Goal: Browse casually

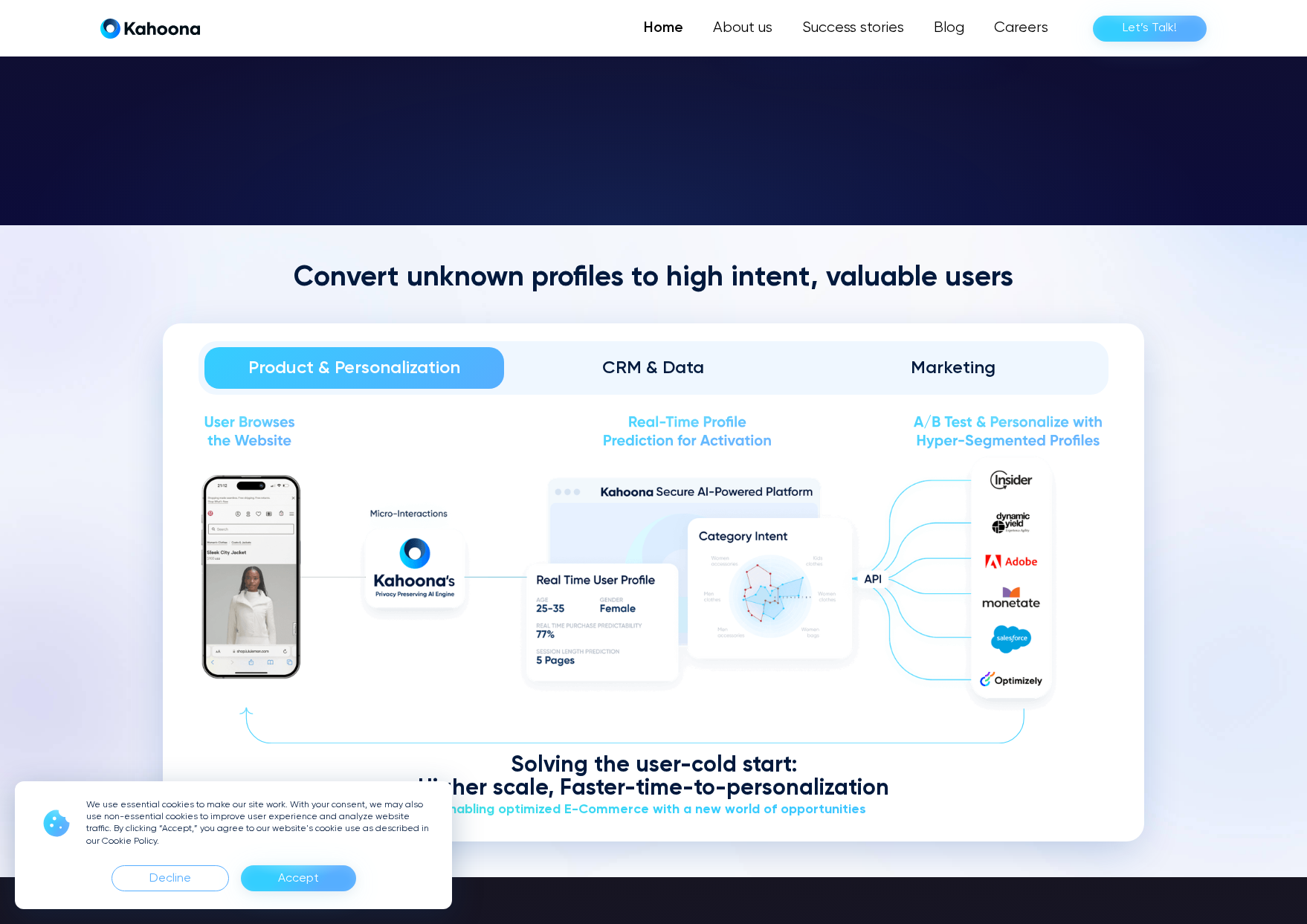
scroll to position [1820, 0]
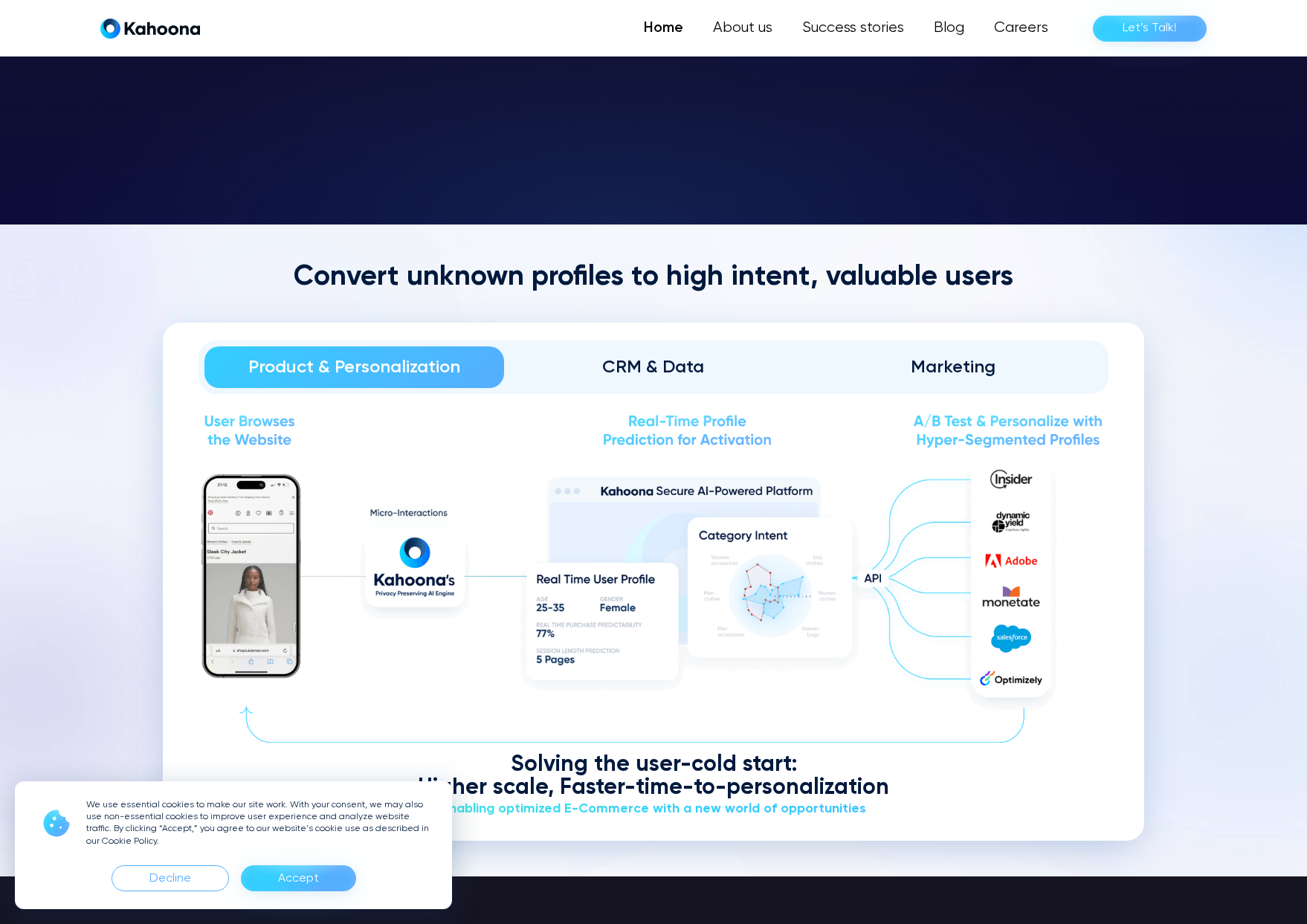
click at [664, 371] on div "CRM & Data" at bounding box center [654, 367] width 258 height 23
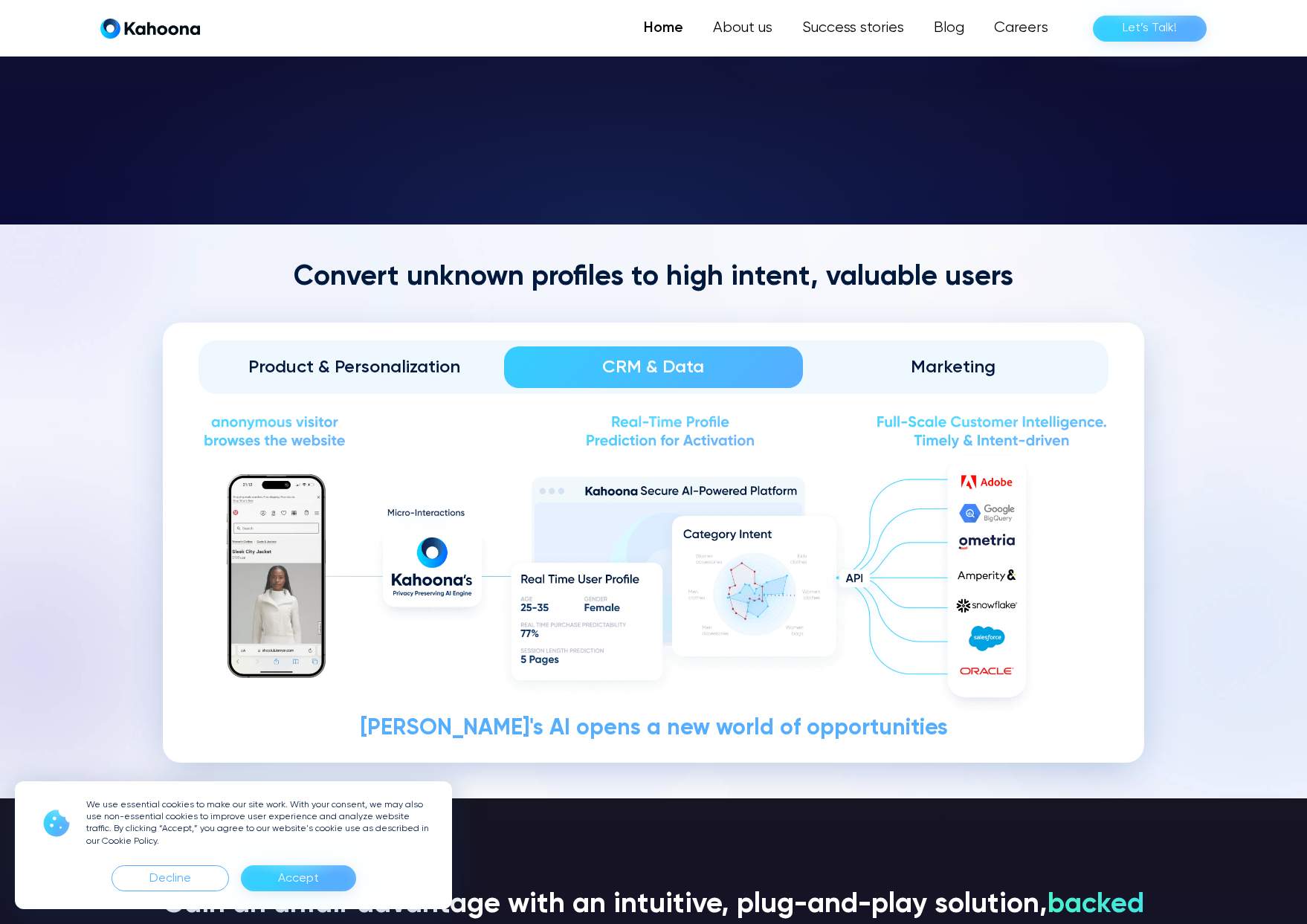
click at [970, 349] on link "Marketing" at bounding box center [952, 367] width 299 height 42
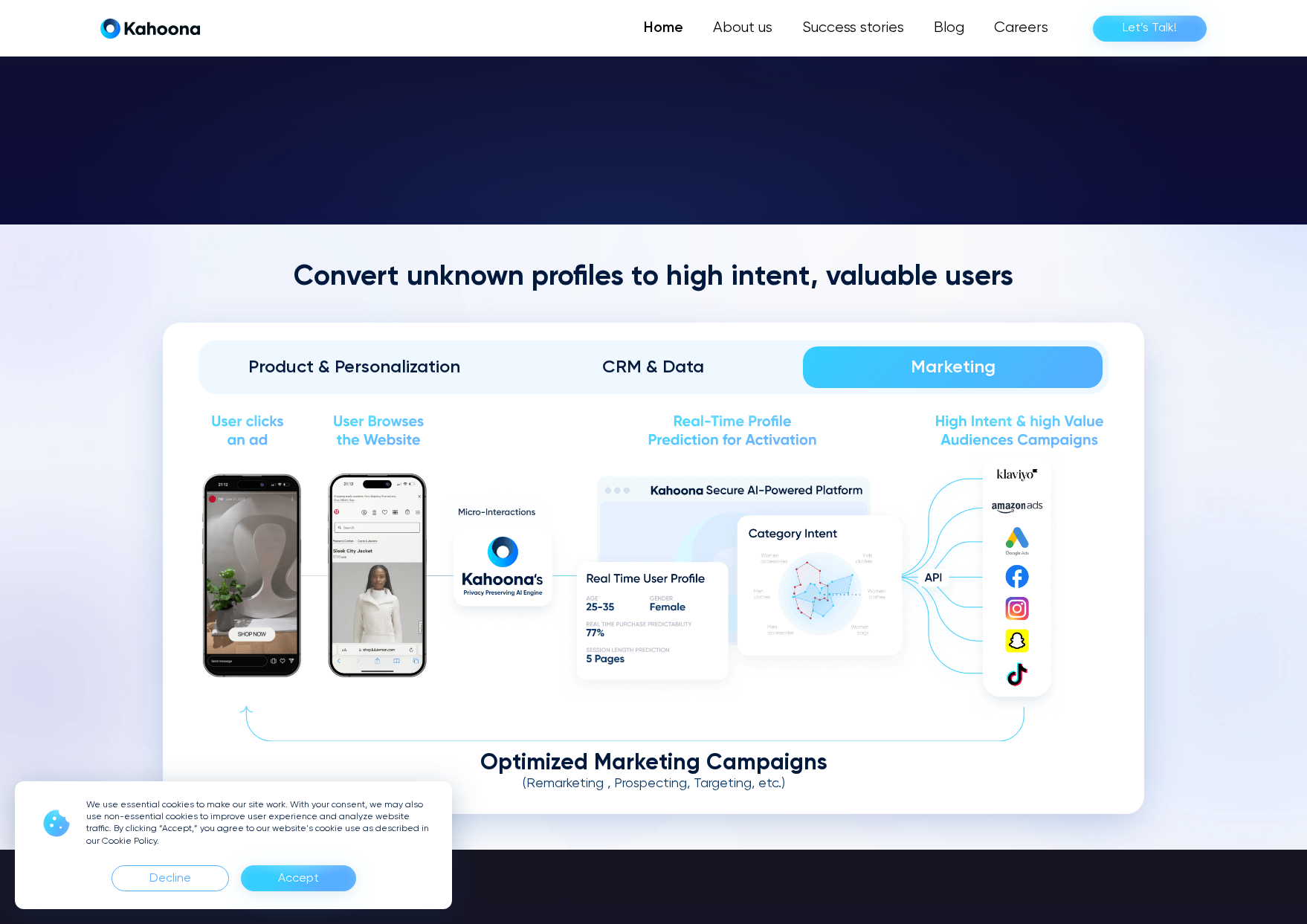
click at [336, 377] on link "Product & Personalization" at bounding box center [354, 367] width 299 height 42
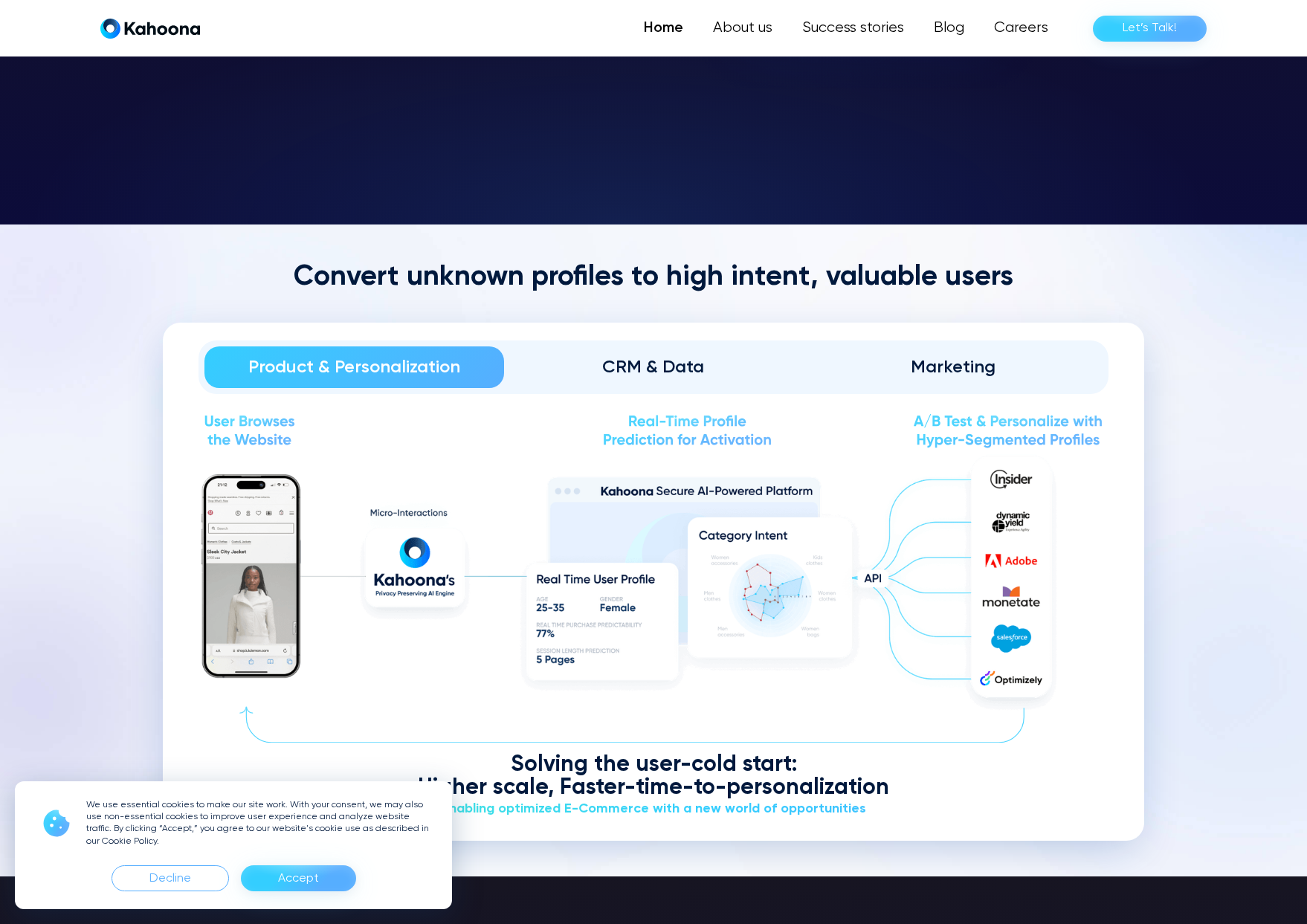
click at [594, 359] on div "CRM & Data" at bounding box center [654, 367] width 258 height 23
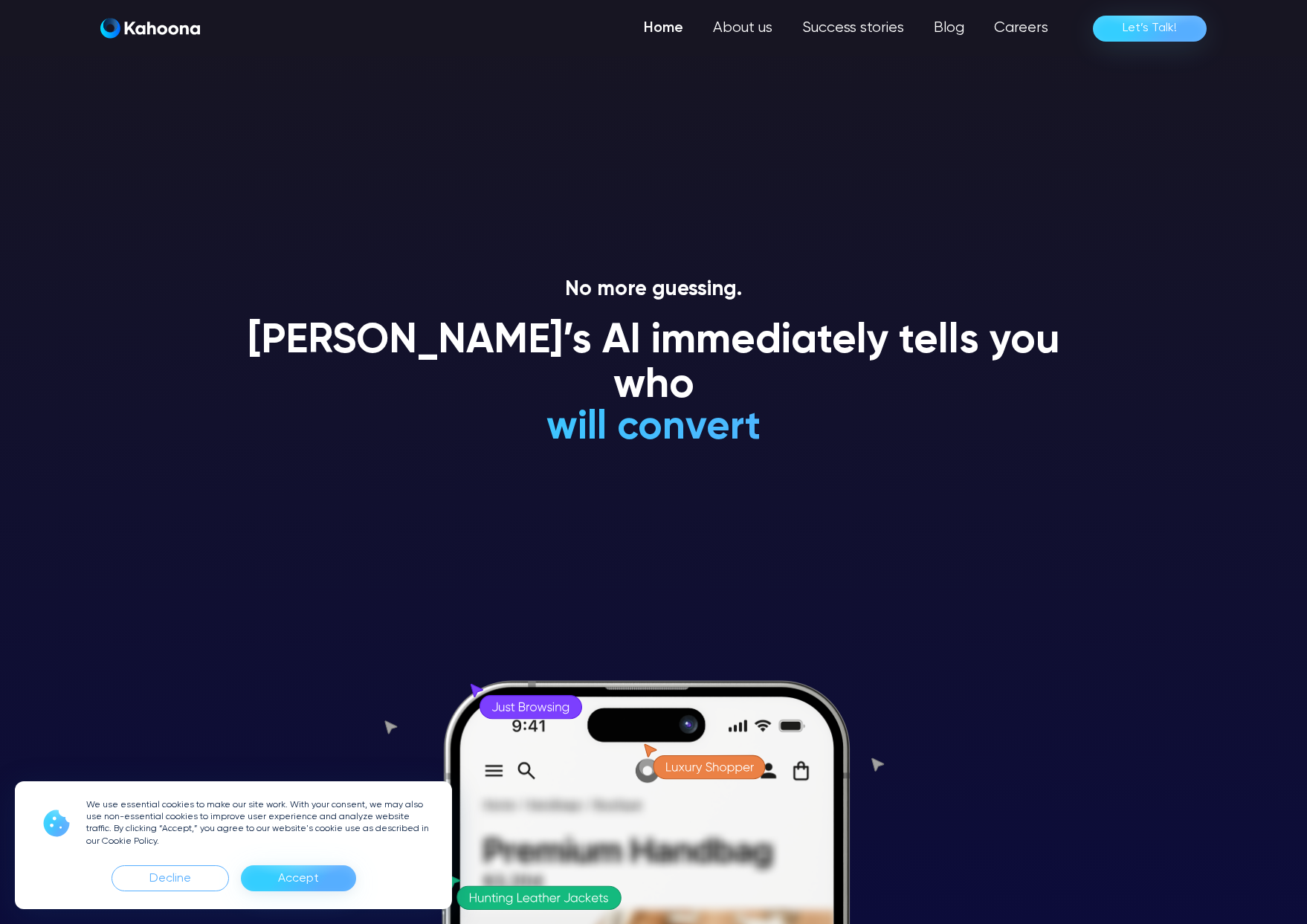
click at [675, 26] on link "Home" at bounding box center [663, 28] width 69 height 30
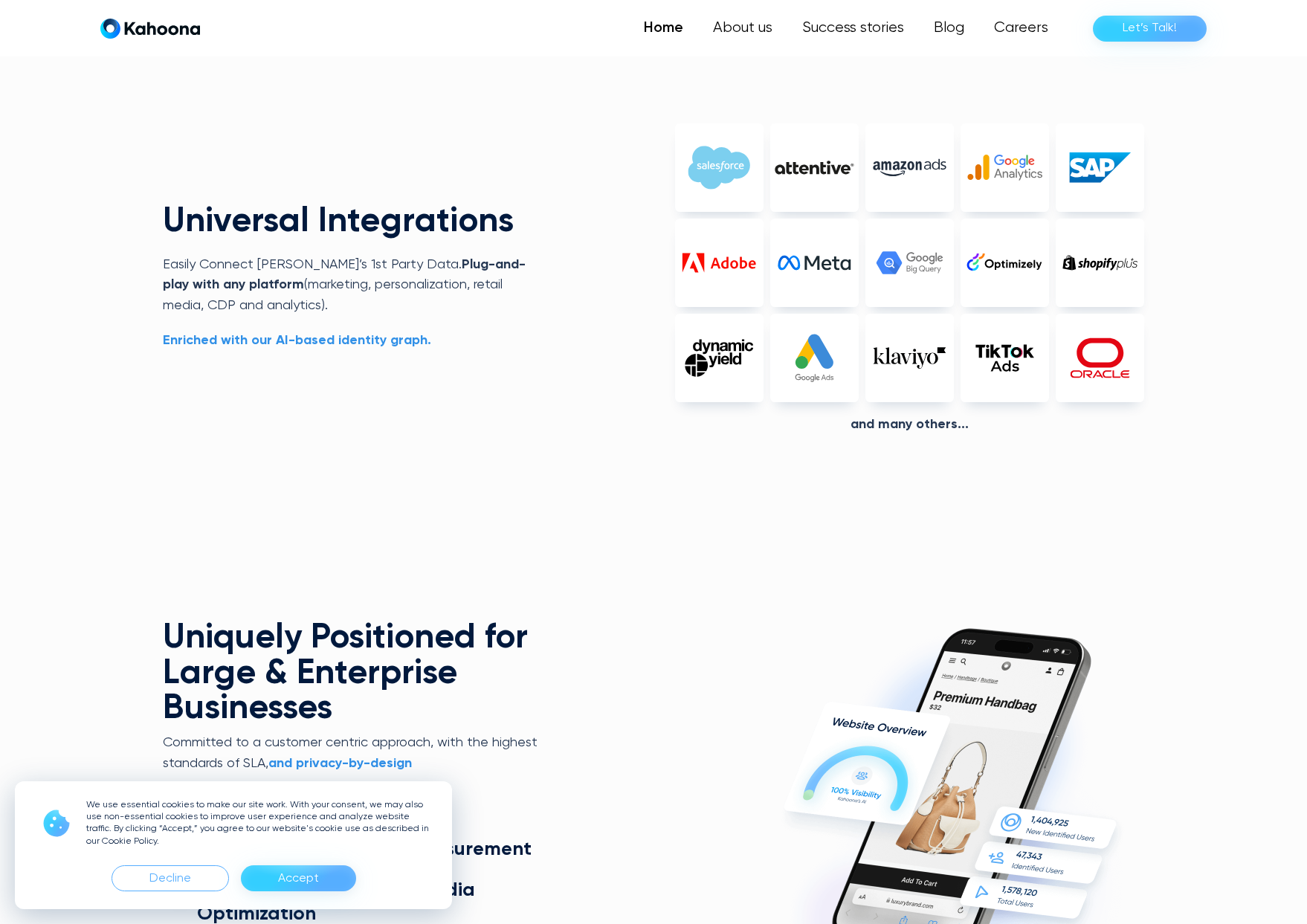
scroll to position [3829, 0]
click at [891, 425] on div "And Many others..." at bounding box center [910, 424] width 469 height 17
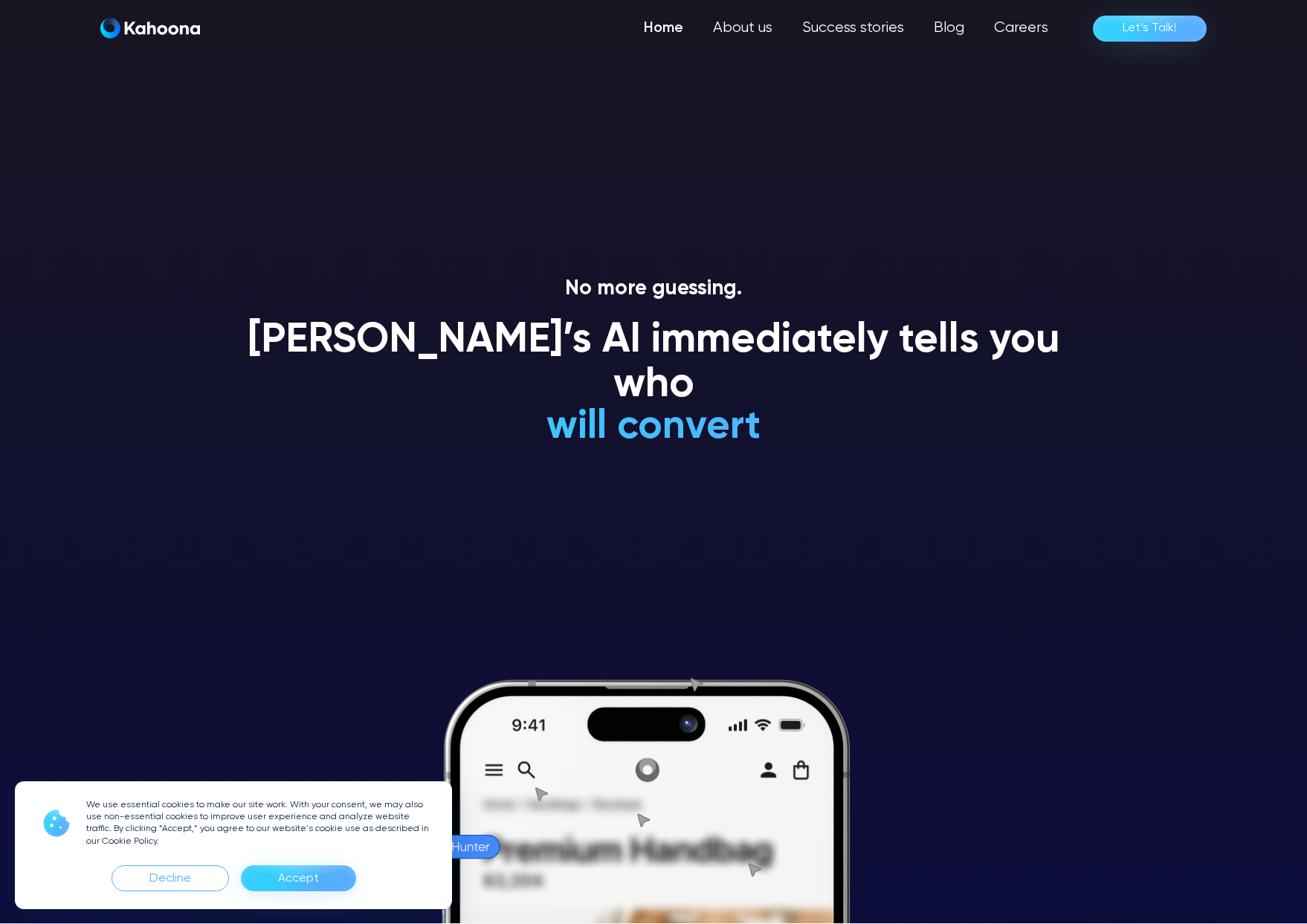
scroll to position [0, 0]
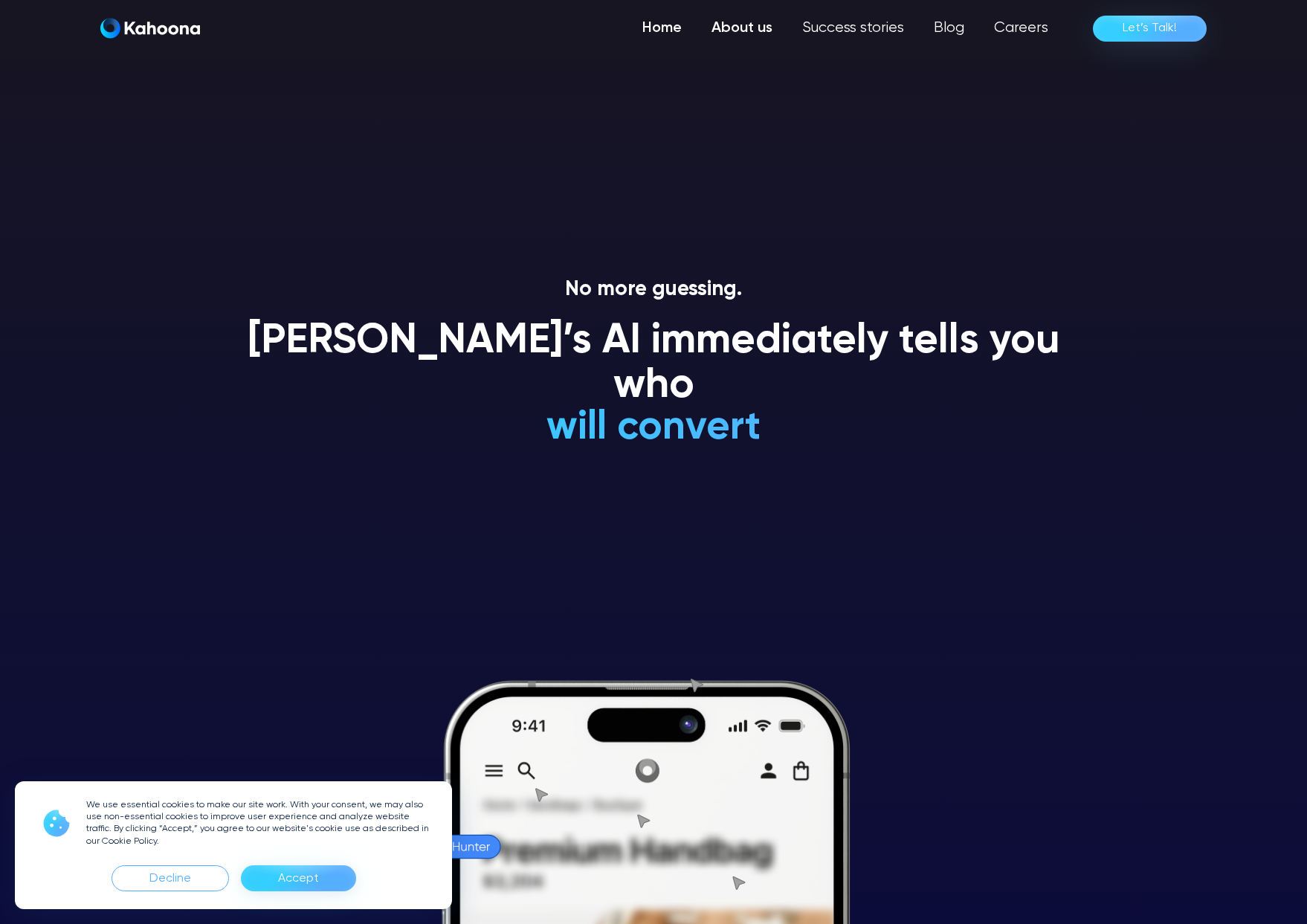
click at [744, 32] on link "About us" at bounding box center [742, 28] width 91 height 30
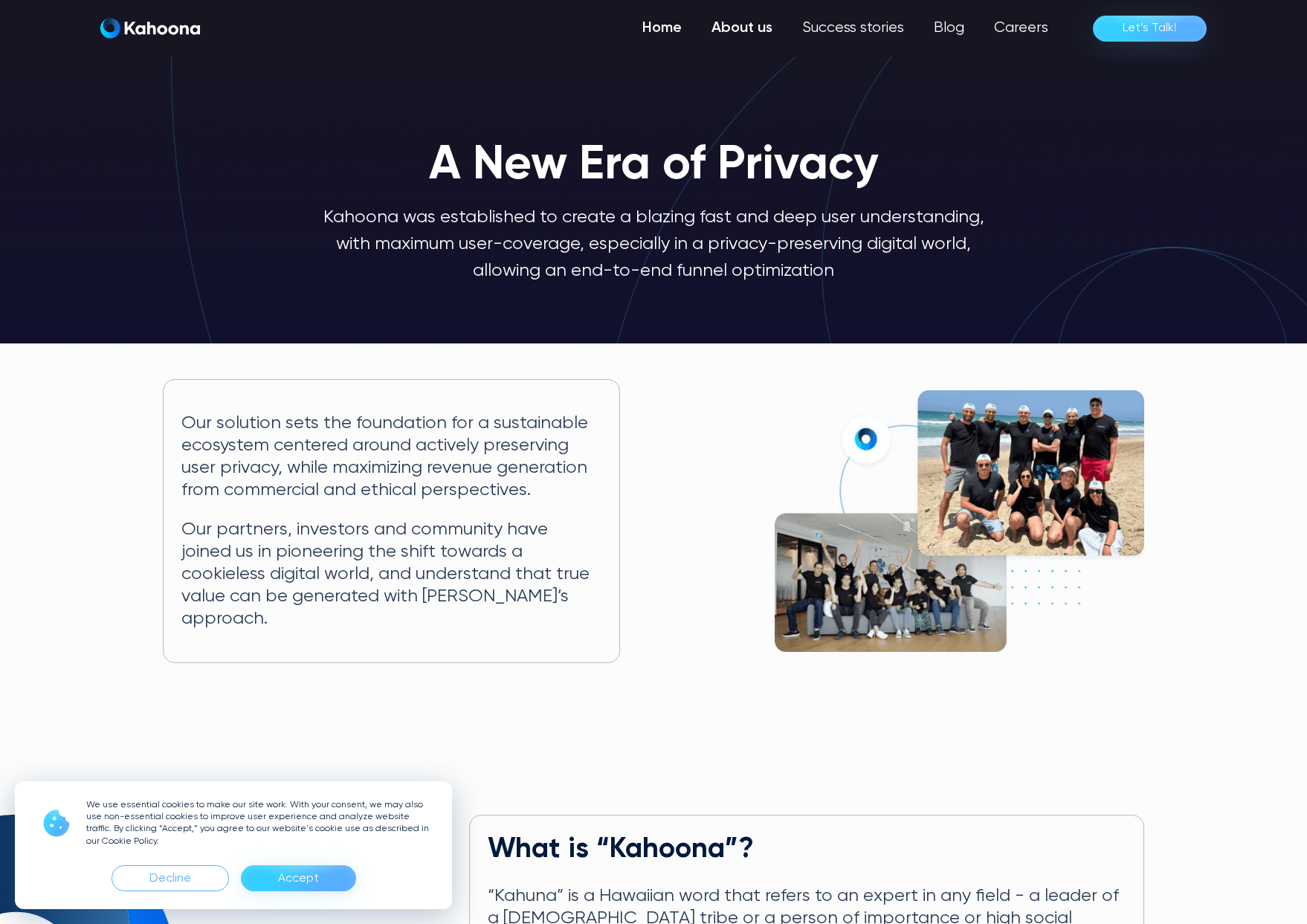
click at [670, 29] on link "Home" at bounding box center [662, 28] width 69 height 30
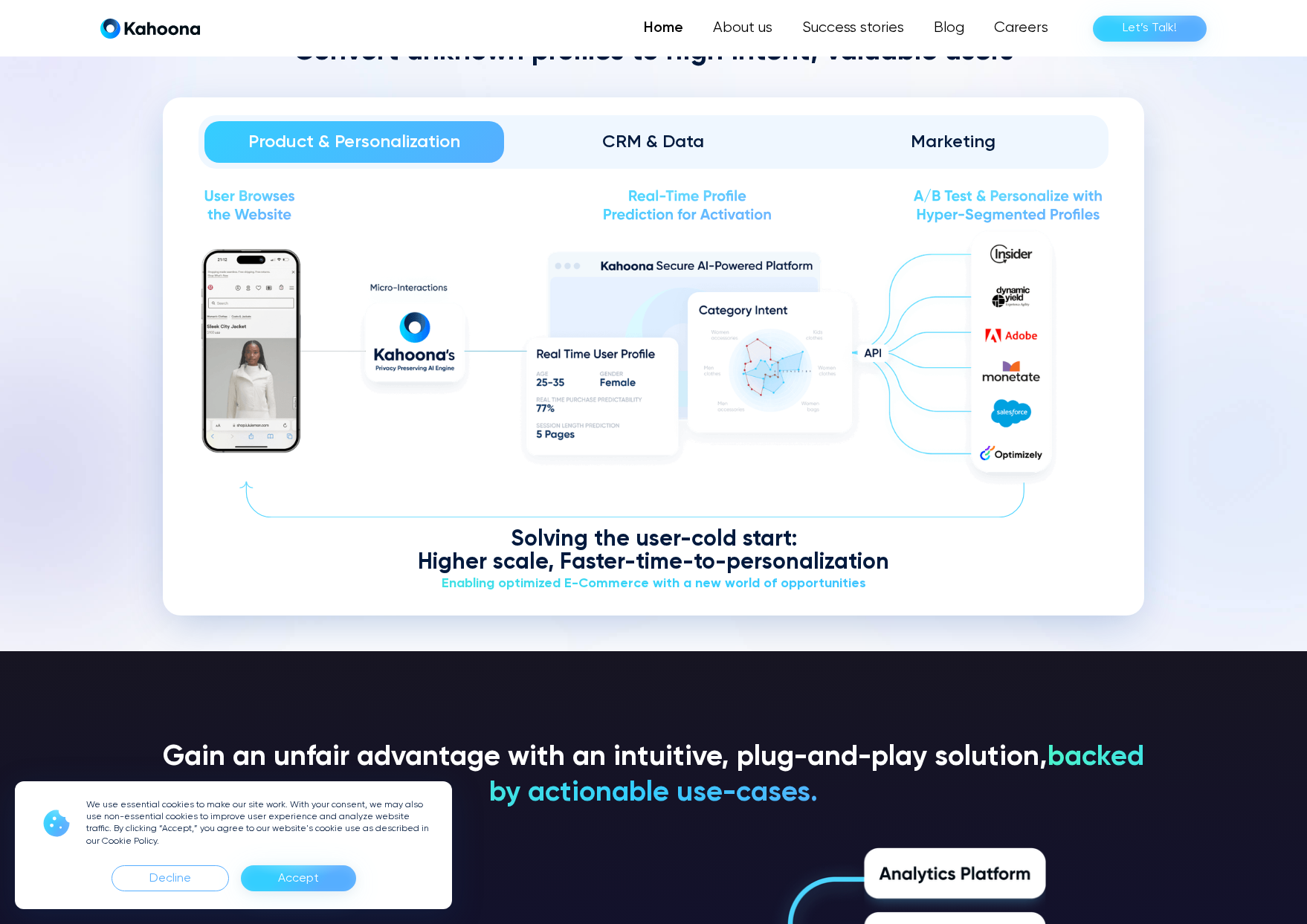
scroll to position [2046, 0]
click at [666, 152] on link "CRM & Data" at bounding box center [654, 141] width 299 height 42
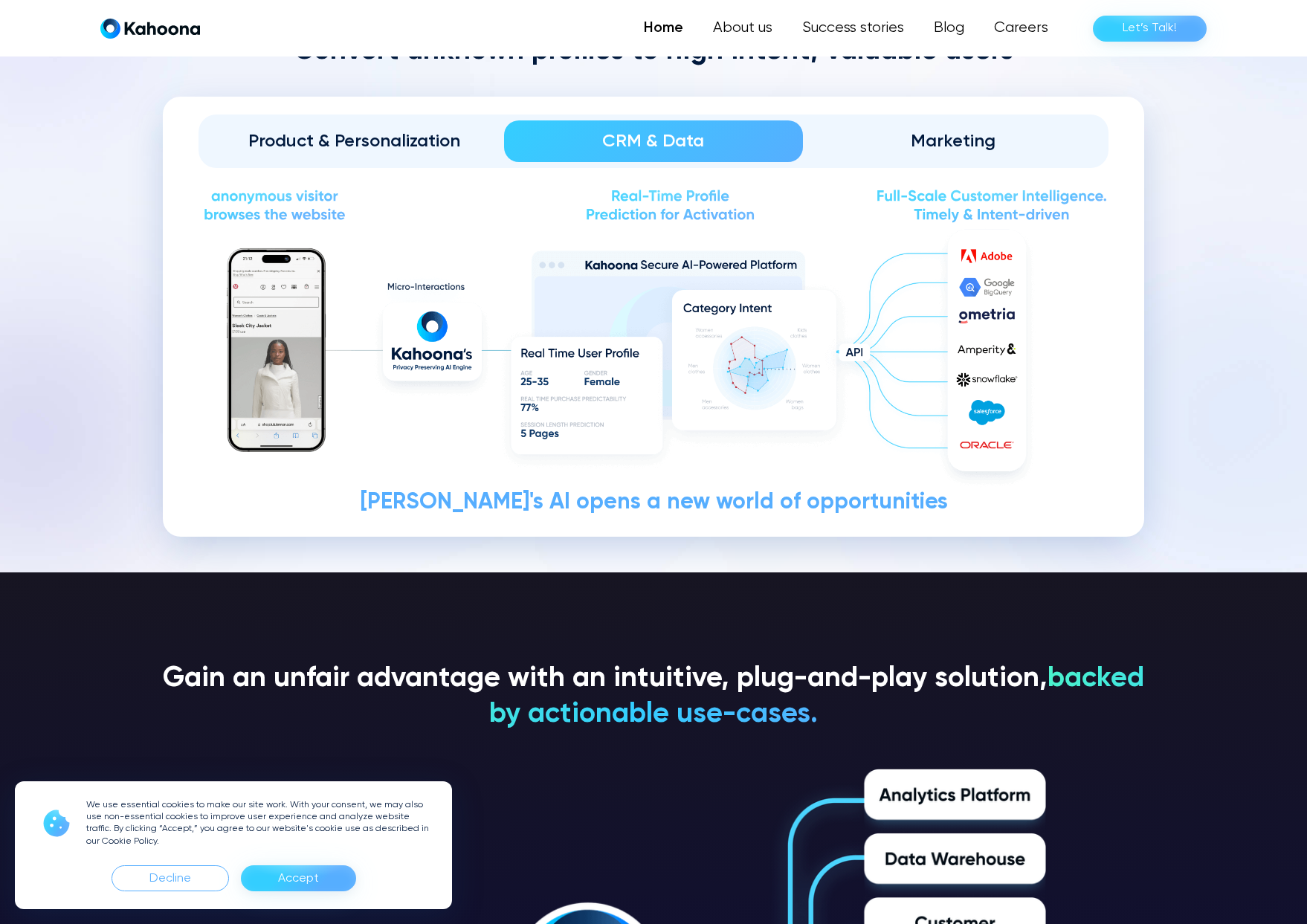
click at [897, 138] on div "Marketing" at bounding box center [953, 141] width 258 height 23
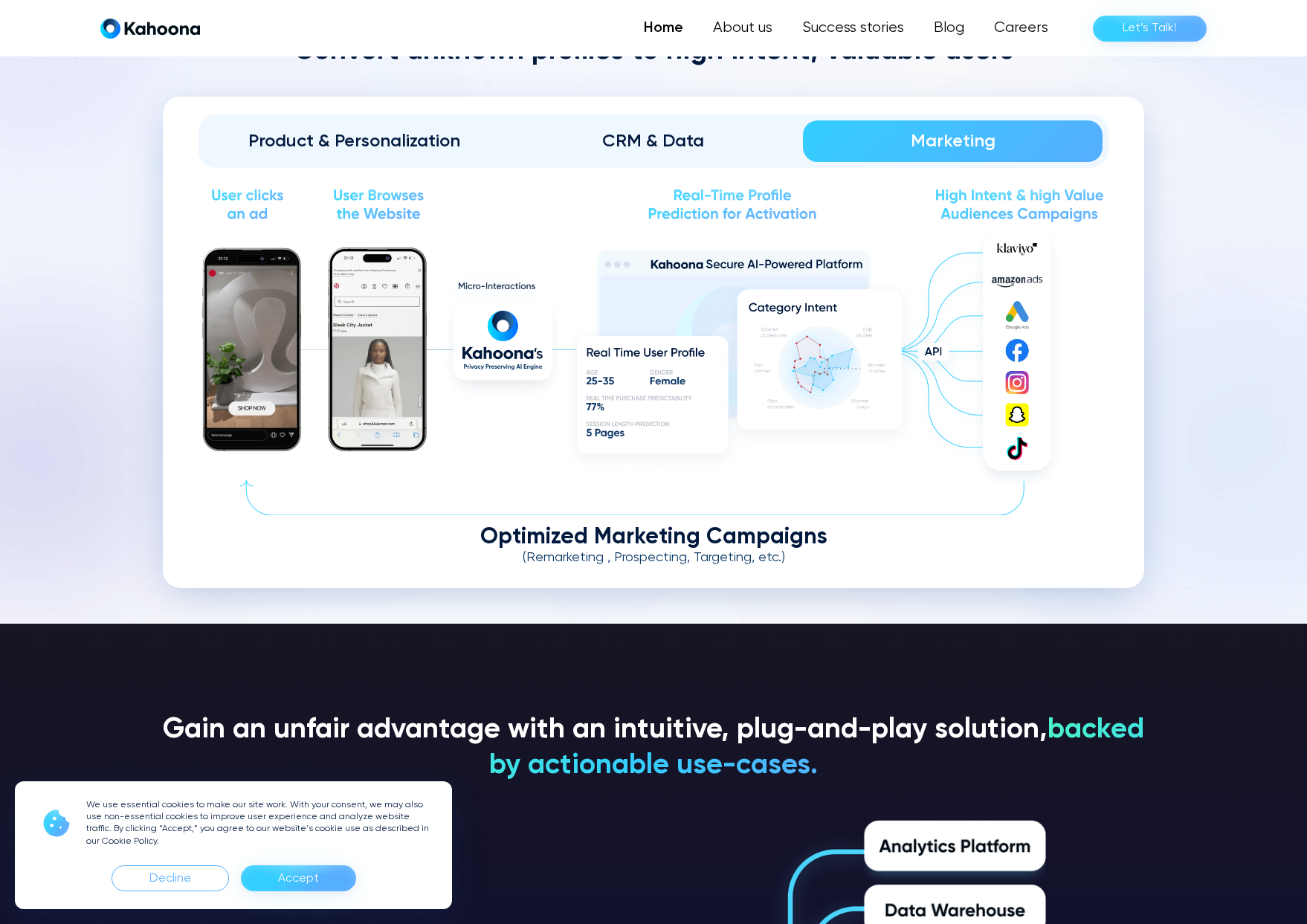
click at [301, 158] on link "Product & Personalization" at bounding box center [354, 141] width 299 height 42
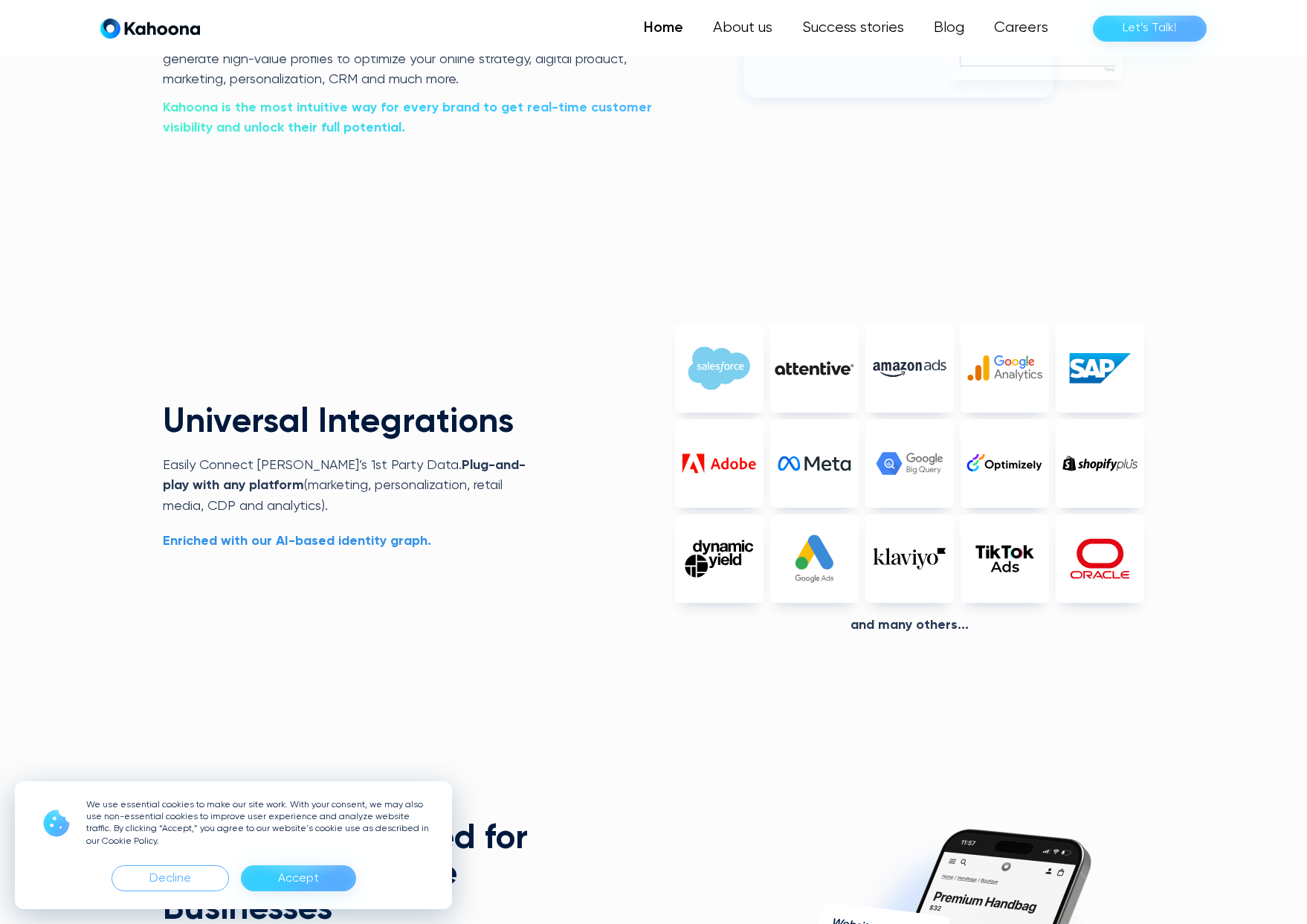
scroll to position [3626, 0]
